Goal: Task Accomplishment & Management: Manage account settings

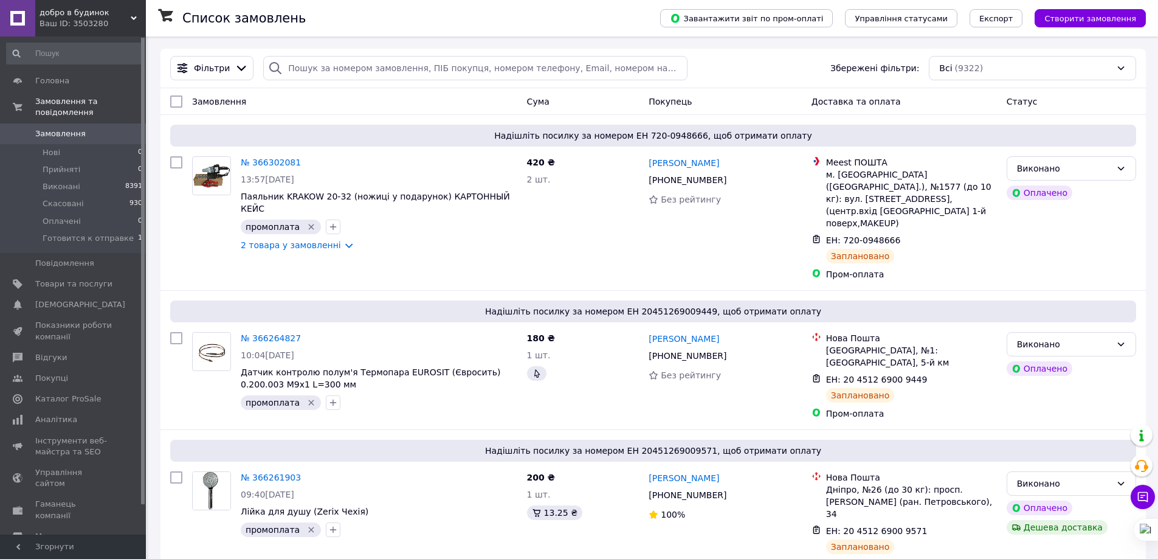
drag, startPoint x: 1074, startPoint y: 15, endPoint x: 1063, endPoint y: 28, distance: 17.3
click at [1074, 14] on span "Створити замовлення" at bounding box center [1090, 18] width 92 height 9
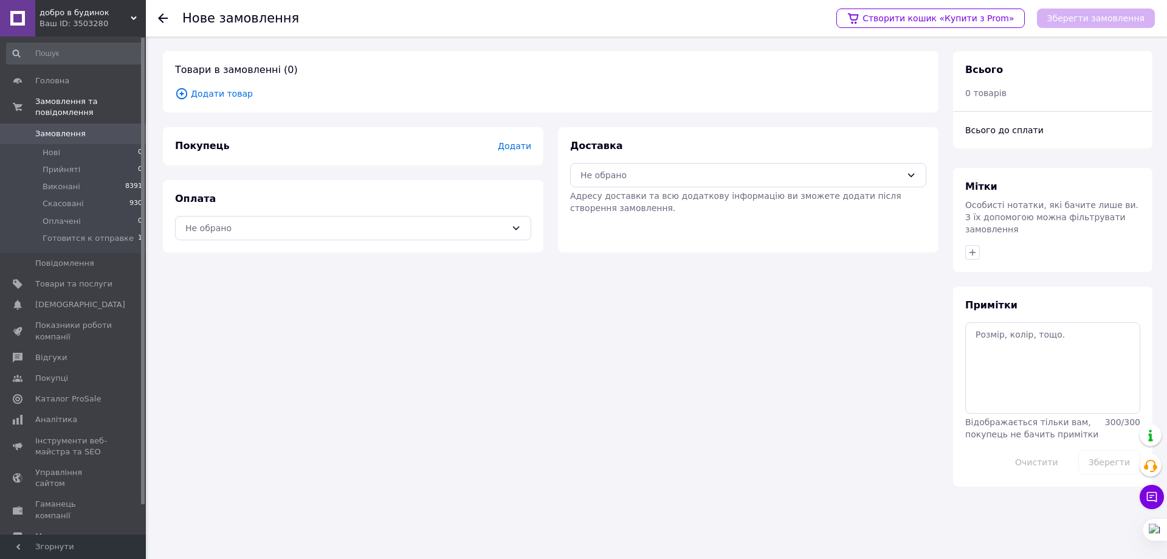
click at [204, 92] on span "Додати товар" at bounding box center [550, 93] width 751 height 13
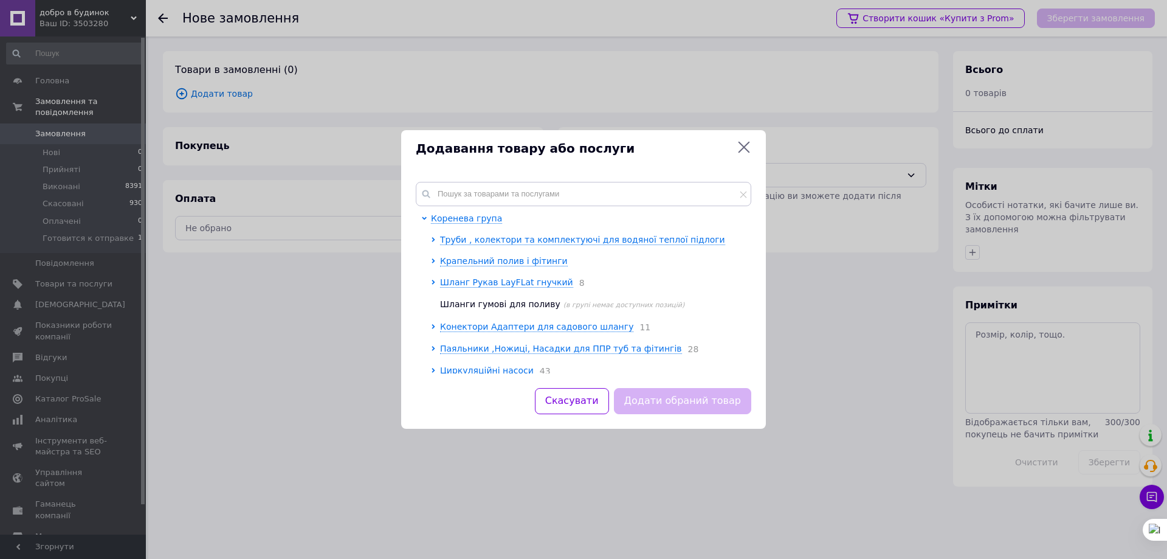
scroll to position [61, 0]
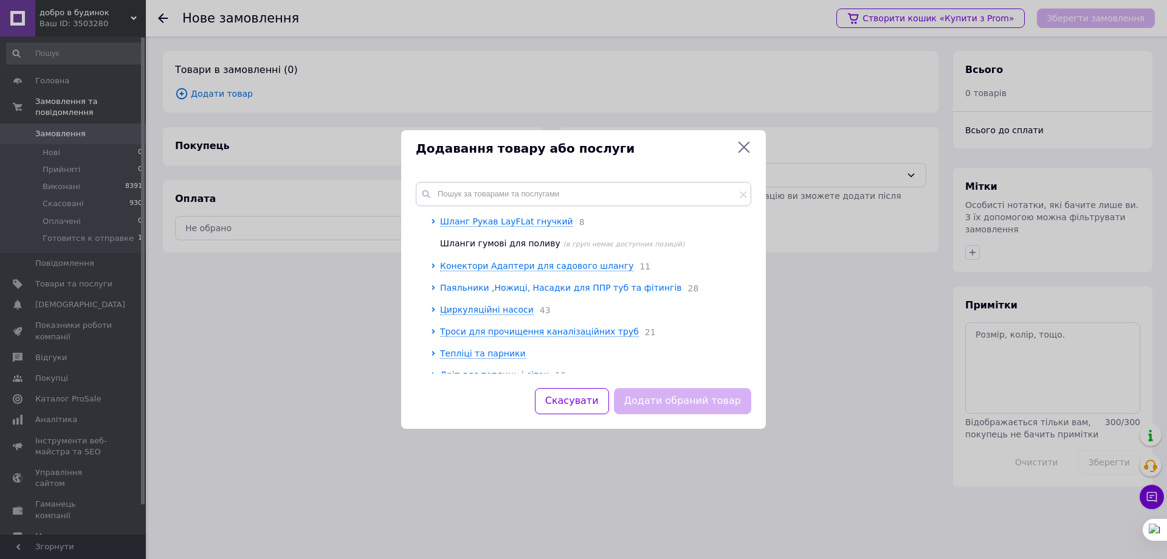
click at [433, 285] on icon at bounding box center [433, 287] width 5 height 5
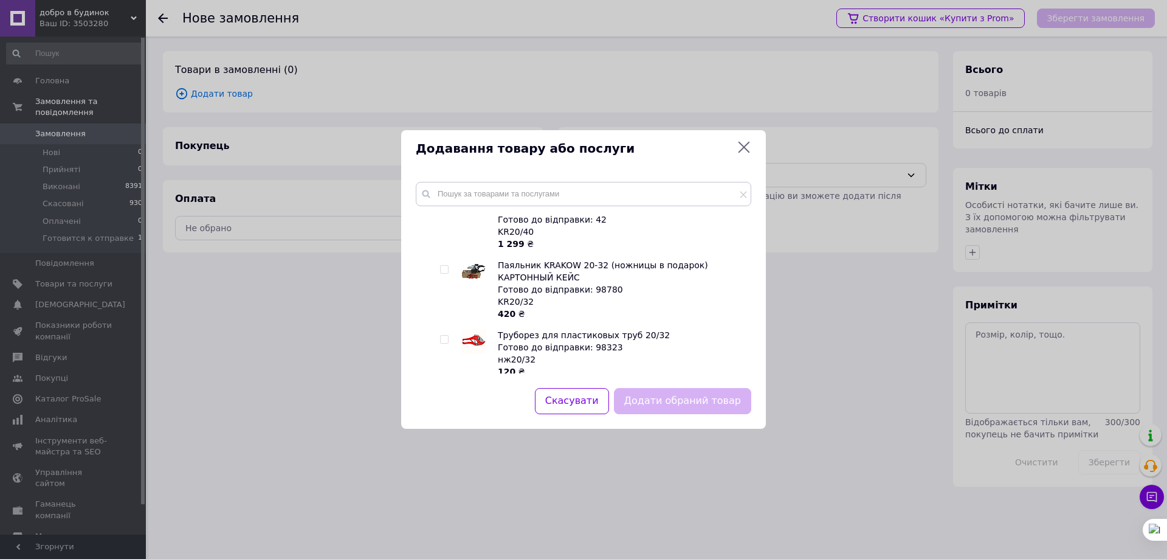
scroll to position [304, 0]
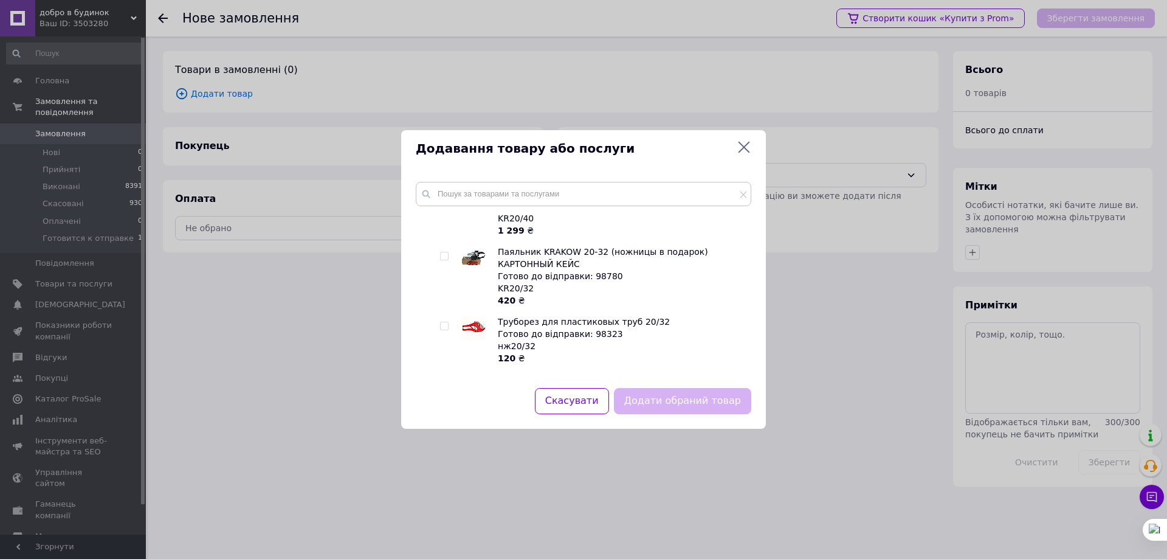
drag, startPoint x: 444, startPoint y: 258, endPoint x: 455, endPoint y: 269, distance: 16.3
click at [444, 257] on input "checkbox" at bounding box center [444, 256] width 8 height 8
checkbox input "true"
click at [689, 396] on button "Додати обраний товар" at bounding box center [682, 401] width 137 height 26
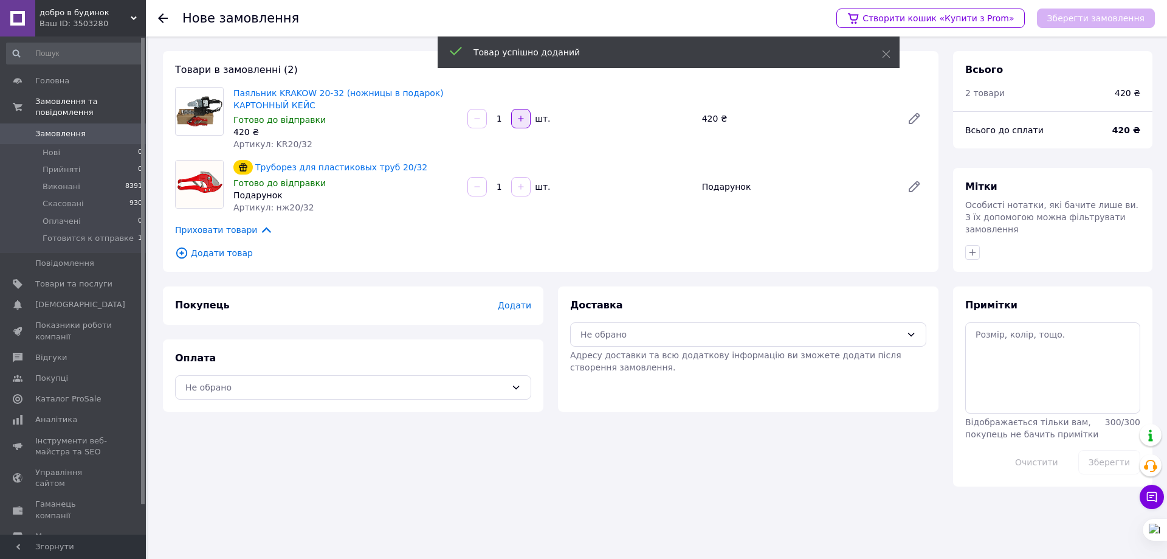
click at [520, 123] on button "button" at bounding box center [520, 118] width 19 height 19
type input "3"
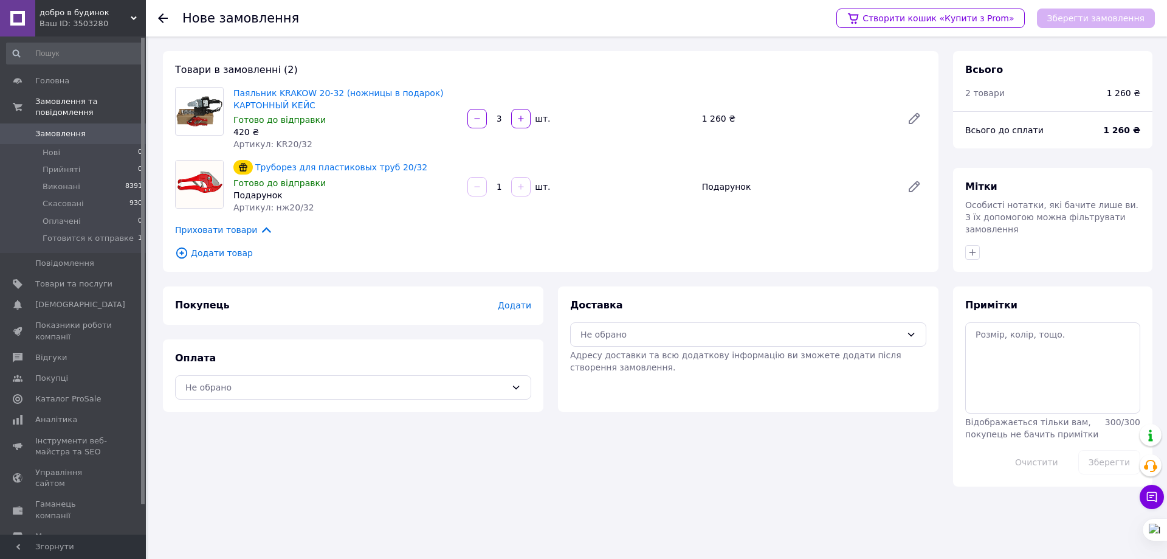
click at [520, 301] on span "Додати" at bounding box center [514, 305] width 33 height 10
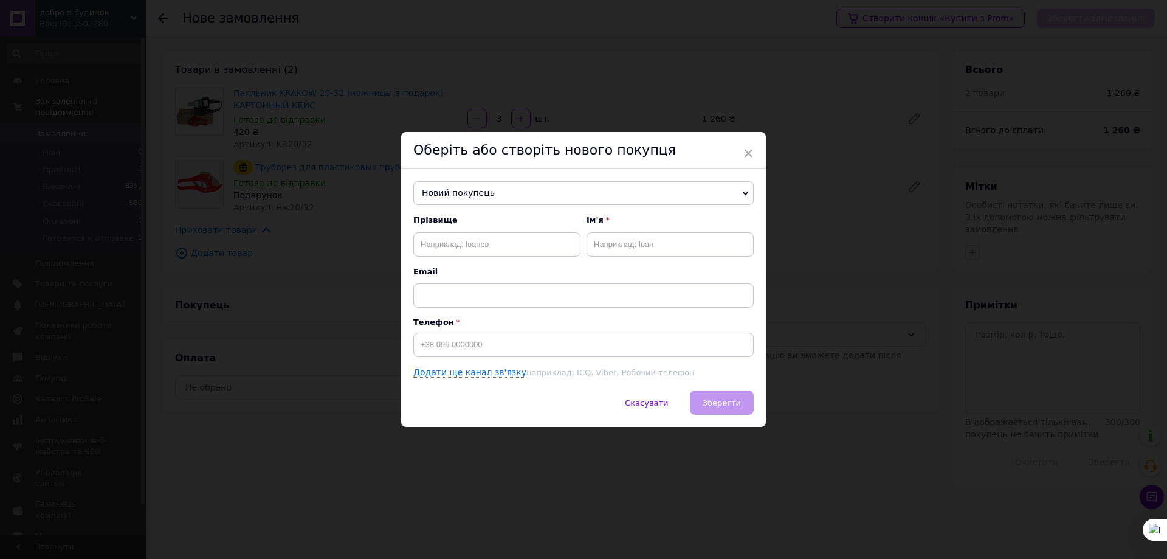
click at [484, 181] on span "Новий покупець" at bounding box center [583, 193] width 340 height 24
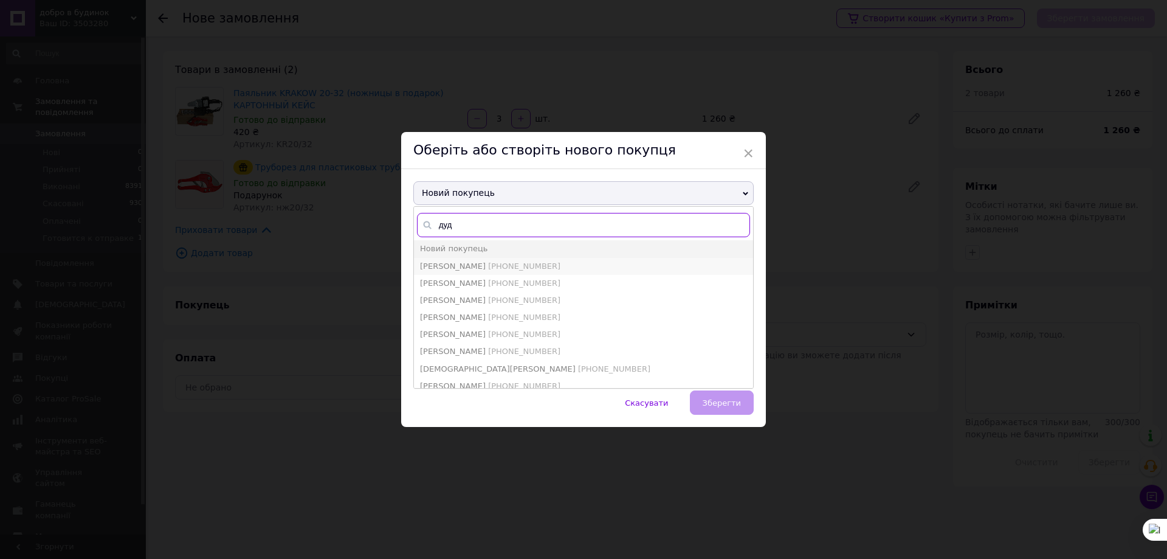
type input "дуд"
click at [474, 264] on span "[PERSON_NAME]" at bounding box center [453, 265] width 66 height 9
type input "[PERSON_NAME]"
type input "[PHONE_NUMBER]"
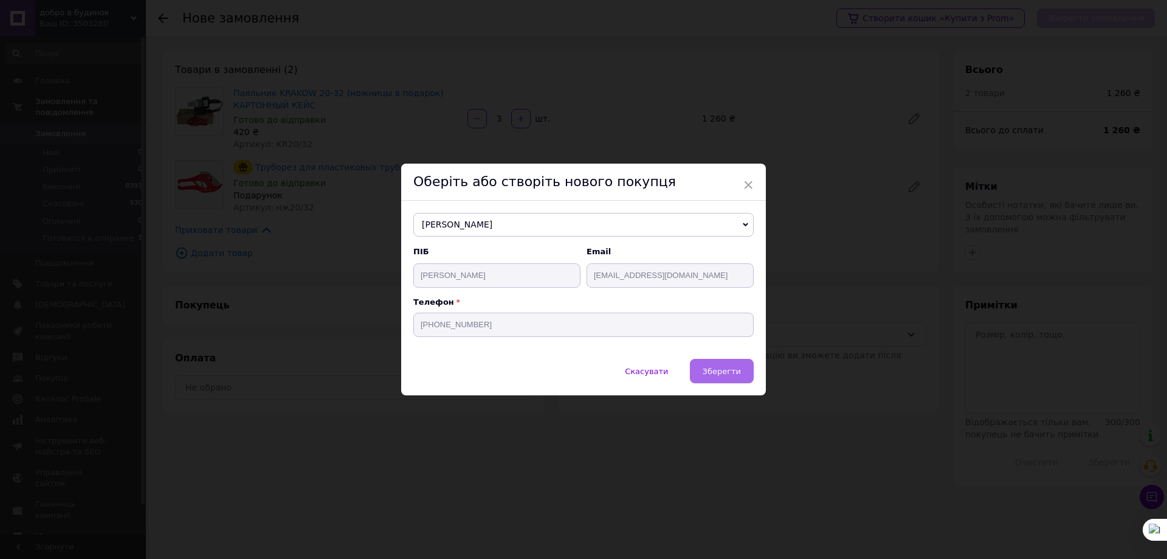
click at [715, 368] on span "Зберегти" at bounding box center [722, 371] width 38 height 9
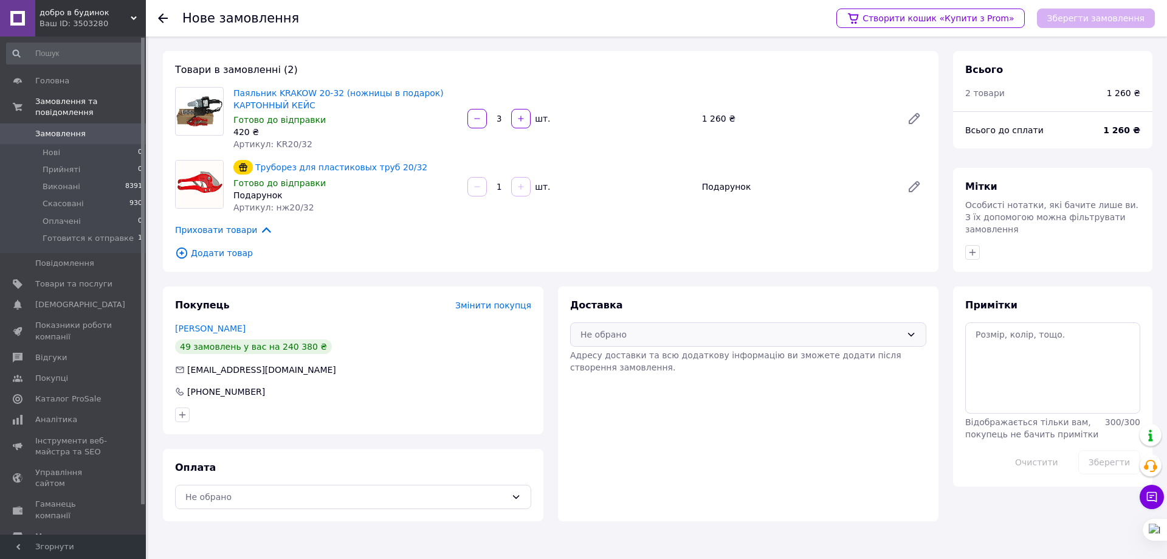
click at [813, 331] on div "Не обрано" at bounding box center [741, 334] width 321 height 13
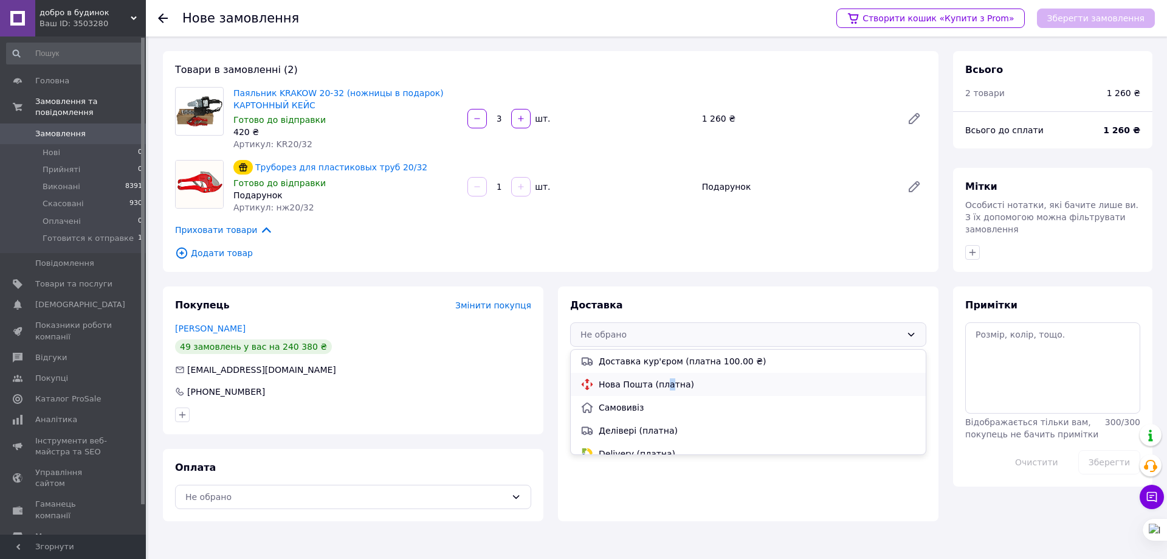
drag, startPoint x: 663, startPoint y: 378, endPoint x: 623, endPoint y: 395, distance: 43.9
click at [661, 378] on span "Нова Пошта (платна)" at bounding box center [757, 384] width 317 height 12
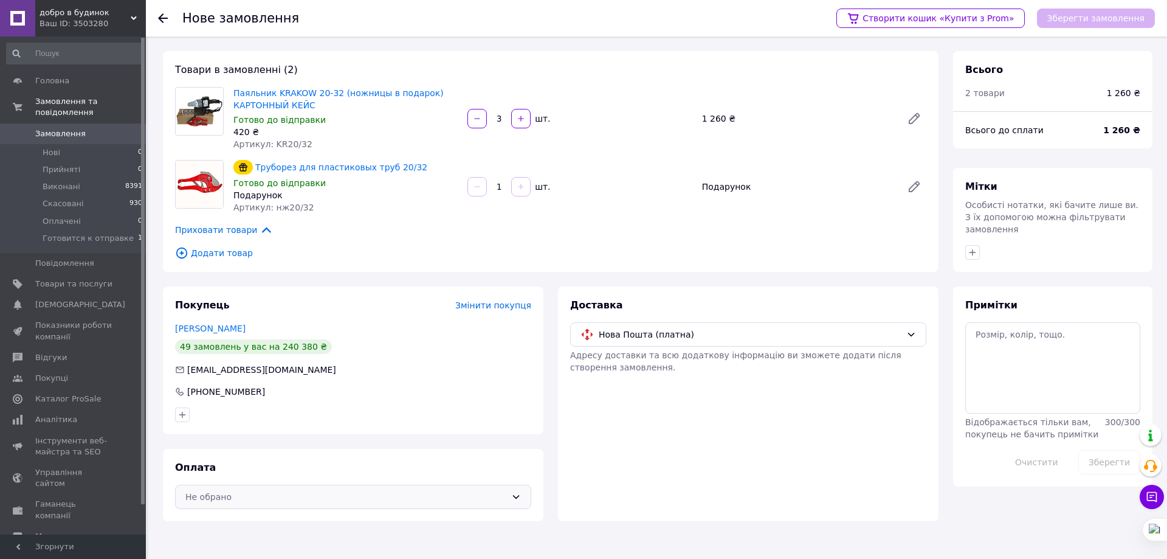
click at [330, 494] on div "Не обрано" at bounding box center [345, 496] width 321 height 13
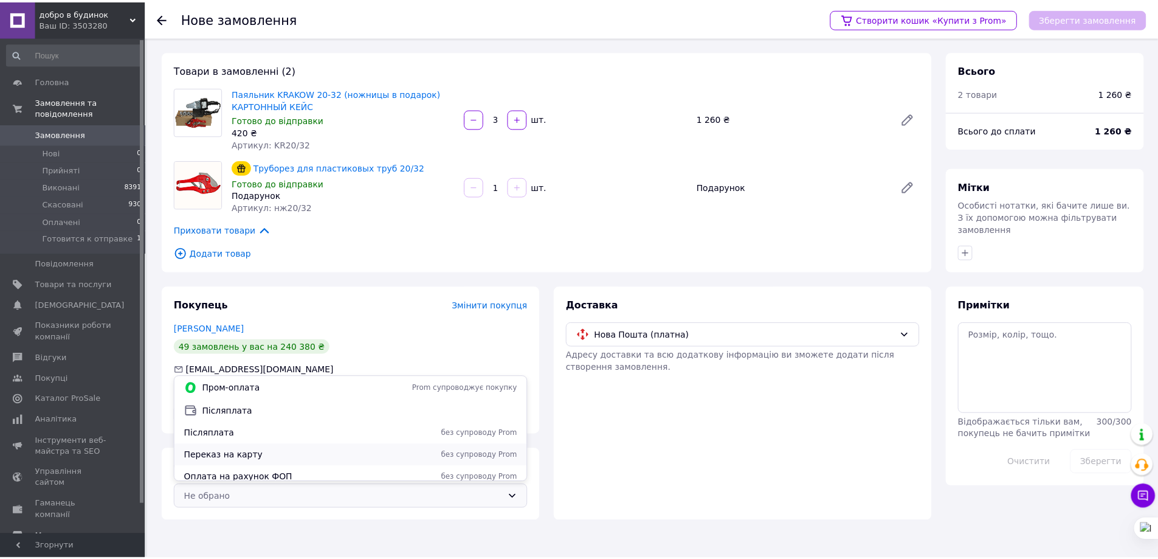
scroll to position [7, 0]
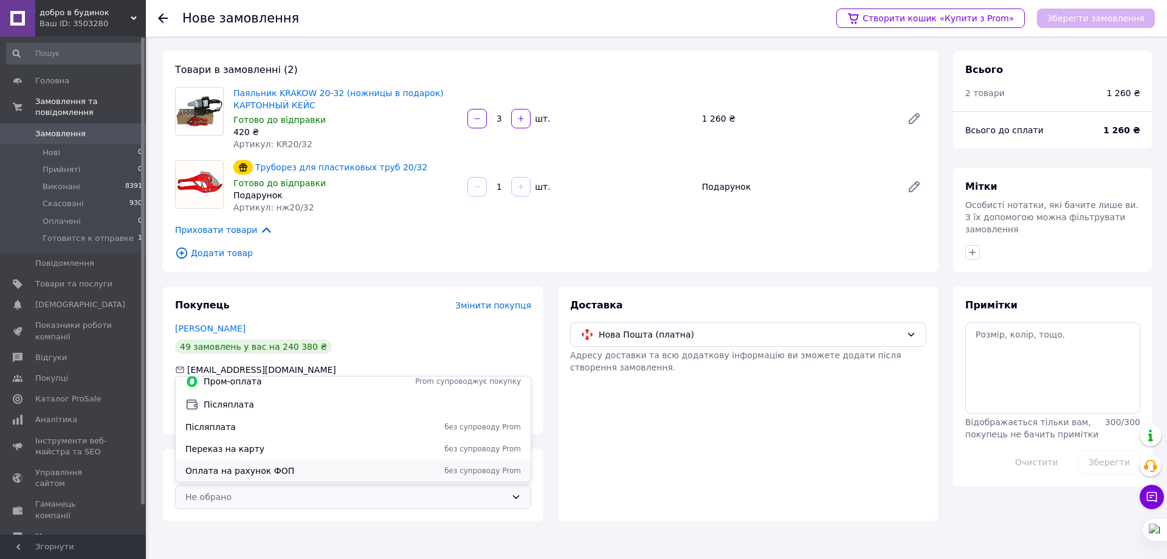
click at [282, 466] on span "Оплата на рахунок ФОП" at bounding box center [284, 470] width 199 height 12
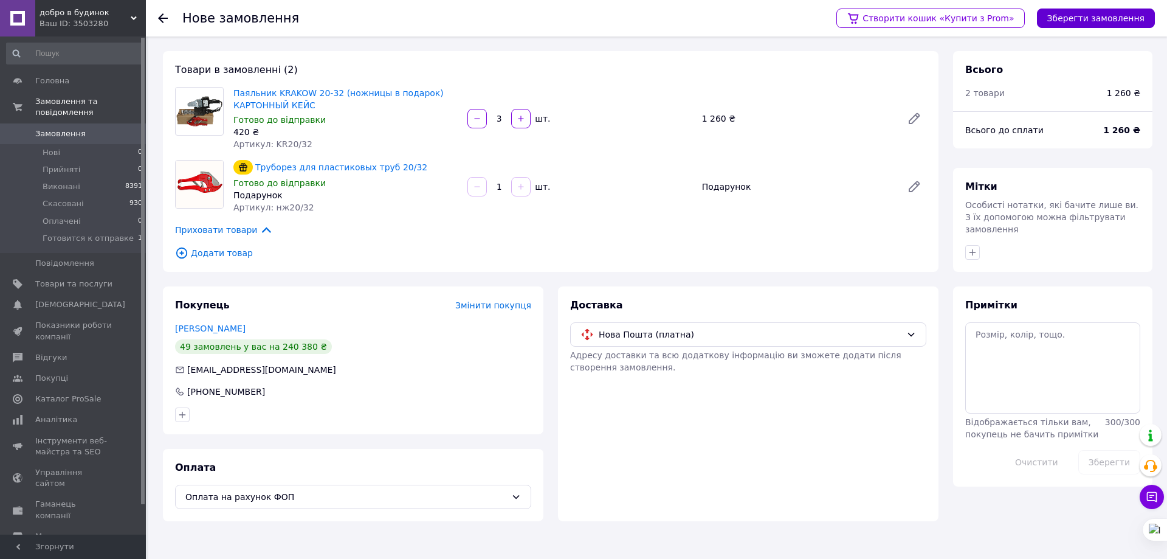
click at [1107, 17] on button "Зберегти замовлення" at bounding box center [1096, 18] width 118 height 19
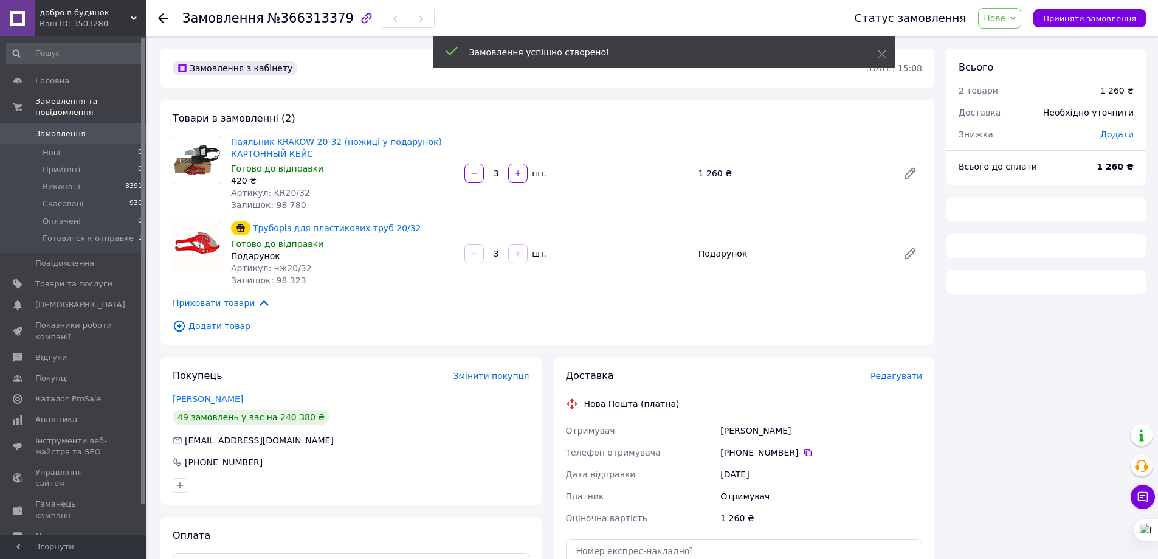
click at [1122, 114] on div "Необхідно уточнити" at bounding box center [1088, 112] width 105 height 27
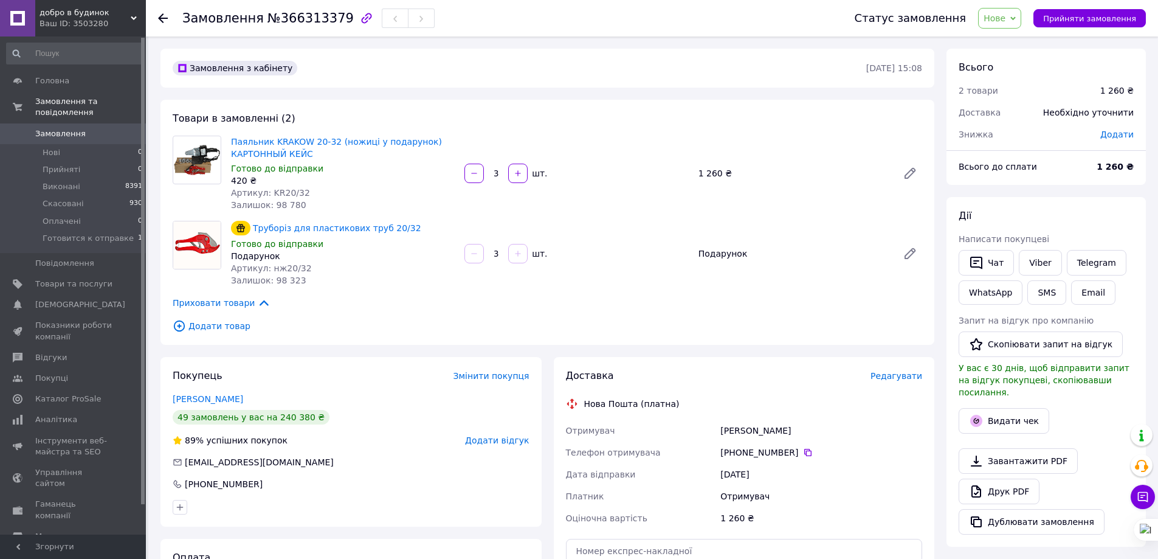
click at [1116, 134] on span "Додати" at bounding box center [1116, 134] width 33 height 10
click at [1032, 190] on input "text" at bounding box center [1034, 183] width 72 height 24
click at [1012, 182] on input "220" at bounding box center [1034, 183] width 72 height 24
type input "120"
click at [1088, 212] on button "Зберегти" at bounding box center [1093, 217] width 61 height 24
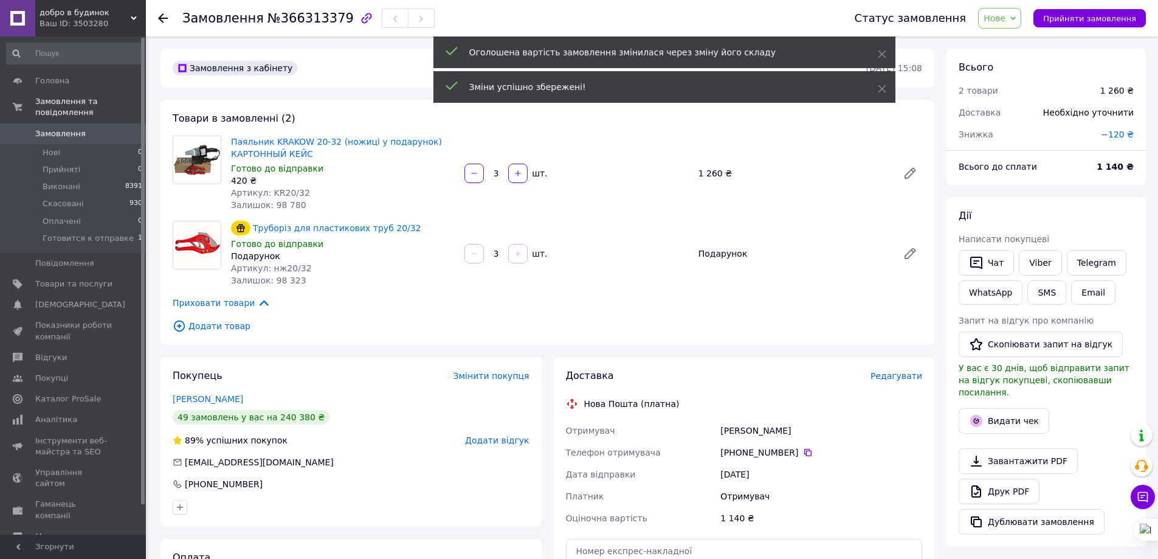
click at [1016, 16] on icon at bounding box center [1012, 18] width 5 height 5
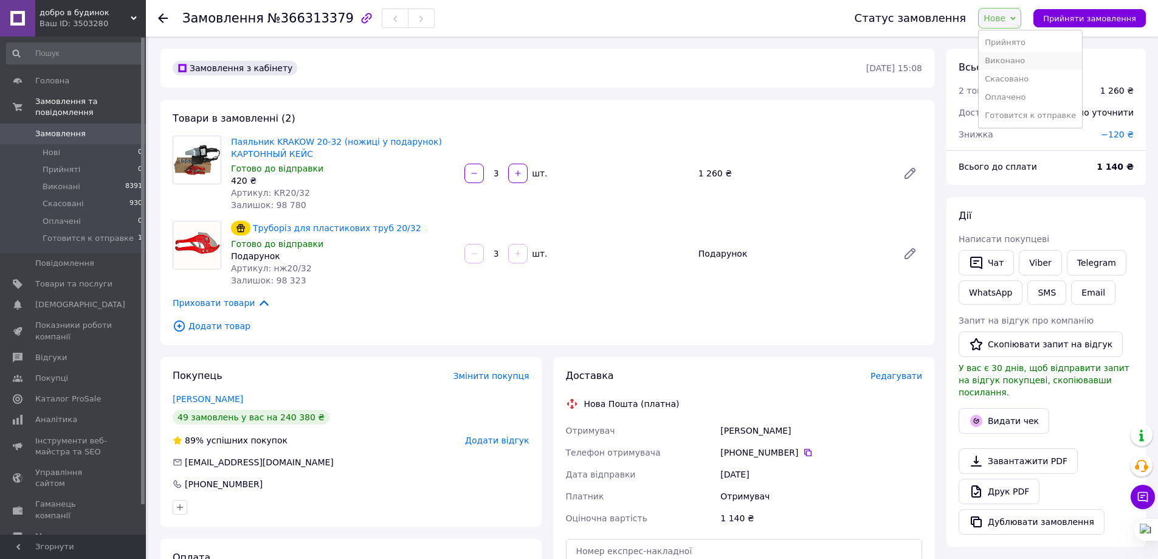
click at [1023, 61] on li "Виконано" at bounding box center [1030, 61] width 103 height 18
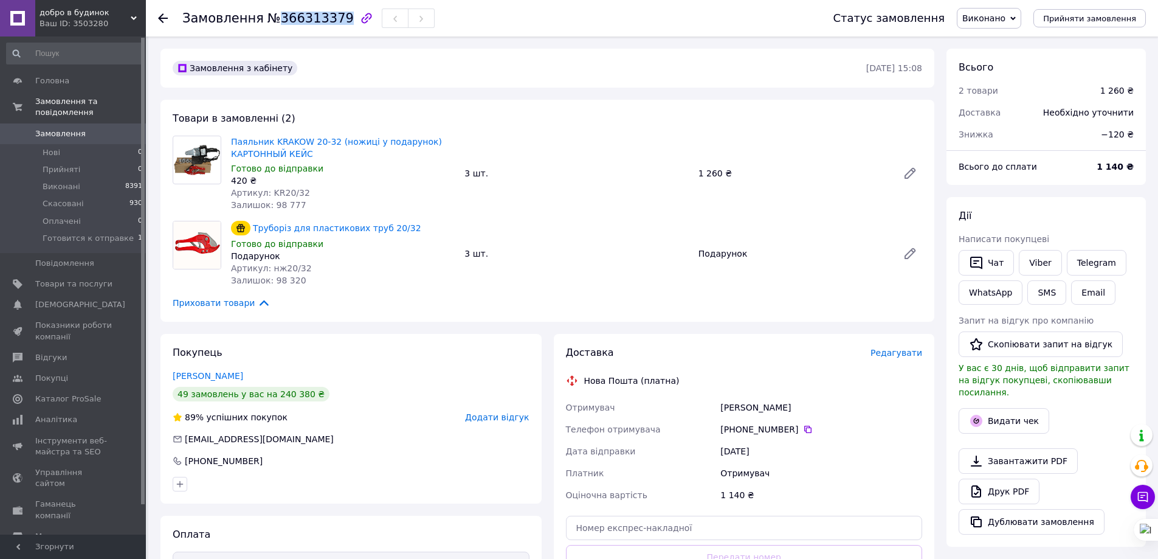
drag, startPoint x: 275, startPoint y: 19, endPoint x: 330, endPoint y: 24, distance: 54.9
click at [330, 24] on span "№366313379" at bounding box center [311, 18] width 86 height 15
copy span "366313379"
drag, startPoint x: 228, startPoint y: 139, endPoint x: 319, endPoint y: 155, distance: 92.1
click at [319, 155] on div "Паяльник KRAKOW 20-32 (ножиці у подарунок) КАРТОННЫЙ КЕЙС Готово до відправки 4…" at bounding box center [342, 173] width 233 height 80
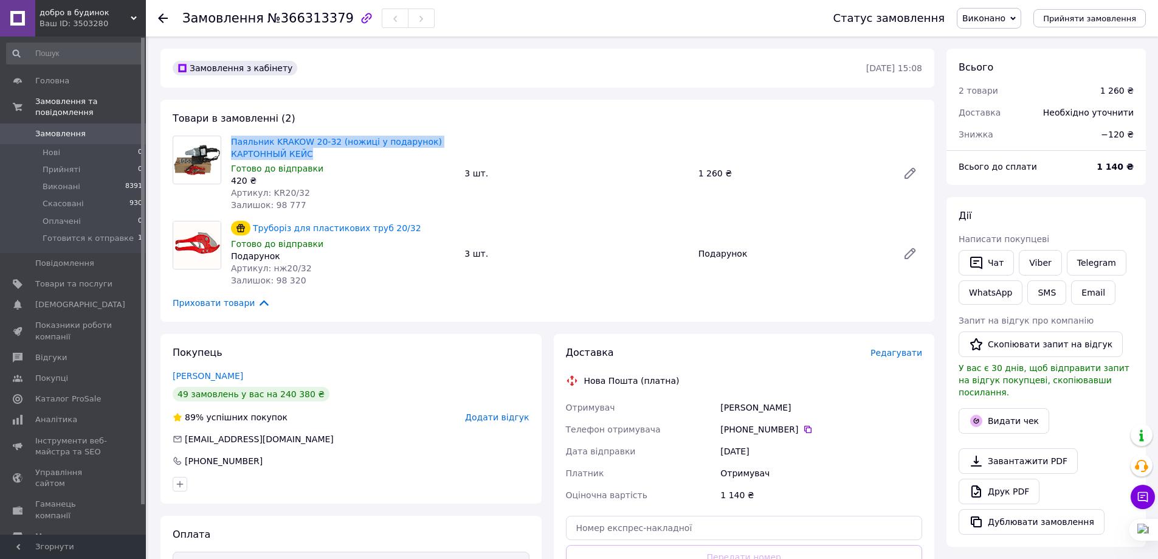
copy link "Паяльник KRAKOW 20-32 (ножиці у подарунок) КАРТОННЫЙ КЕЙС"
drag, startPoint x: 367, startPoint y: 266, endPoint x: 502, endPoint y: 325, distance: 148.1
click at [366, 266] on div "Артикул: нж20/32" at bounding box center [343, 268] width 224 height 12
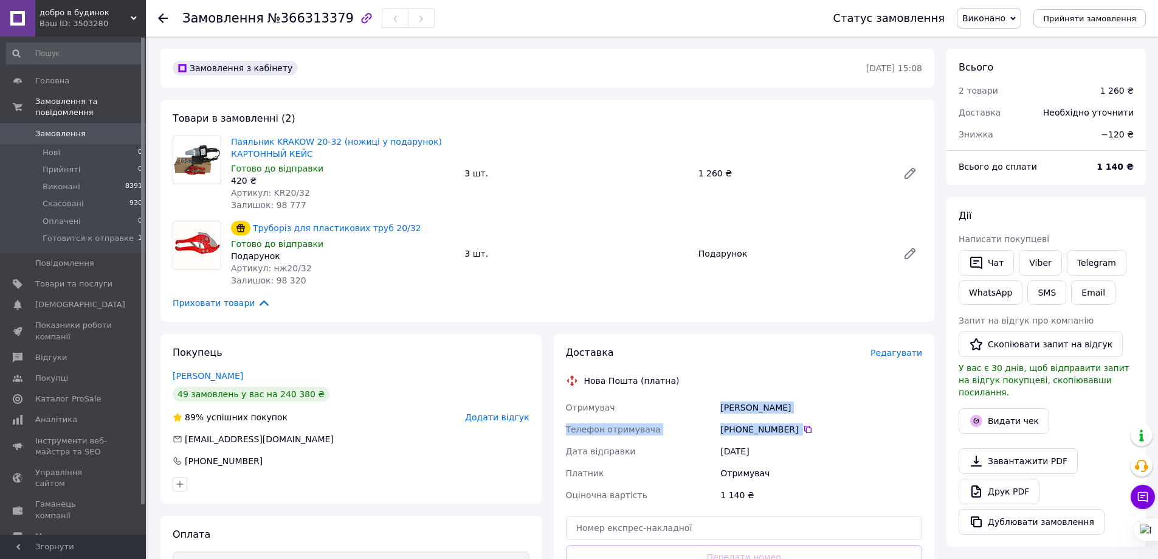
drag, startPoint x: 728, startPoint y: 406, endPoint x: 799, endPoint y: 423, distance: 73.0
click at [801, 423] on div "Отримувач [PERSON_NAME] Телефон отримувача [PHONE_NUMBER]   Дата відправки [DAT…" at bounding box center [745, 450] width 362 height 109
copy div "[PERSON_NAME] Телефон отримувача [PHONE_NUMBER]"
click at [233, 200] on span "Залишок: 98 777" at bounding box center [268, 205] width 75 height 10
